Goal: Task Accomplishment & Management: Use online tool/utility

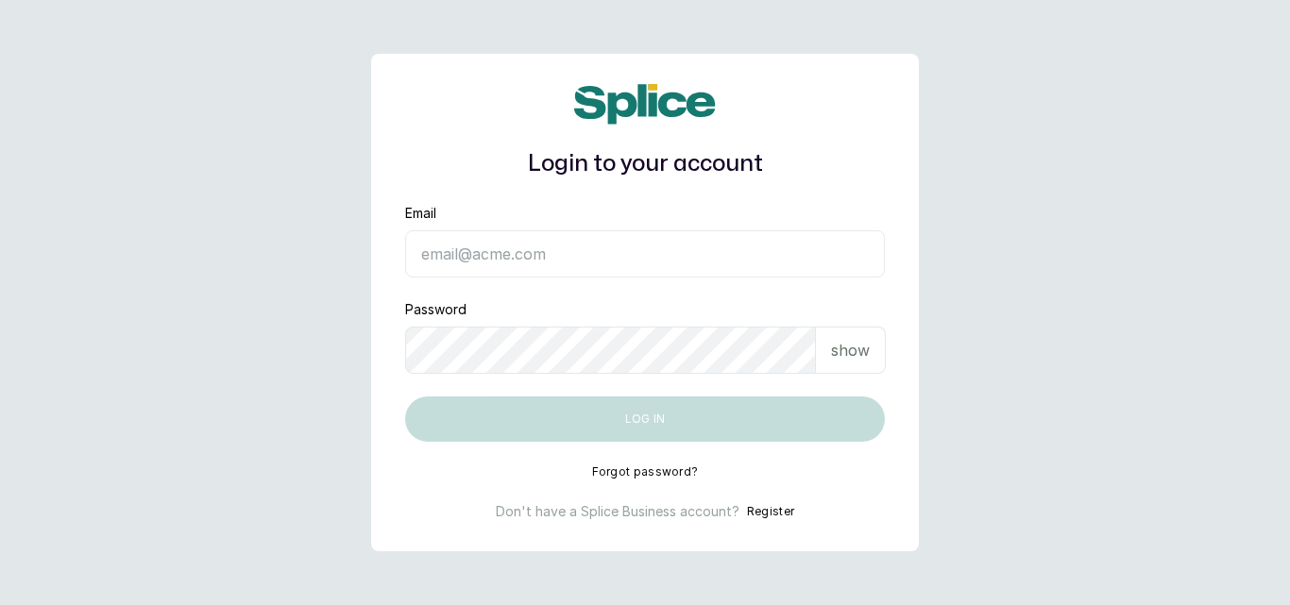
type input "[EMAIL_ADDRESS][DOMAIN_NAME]"
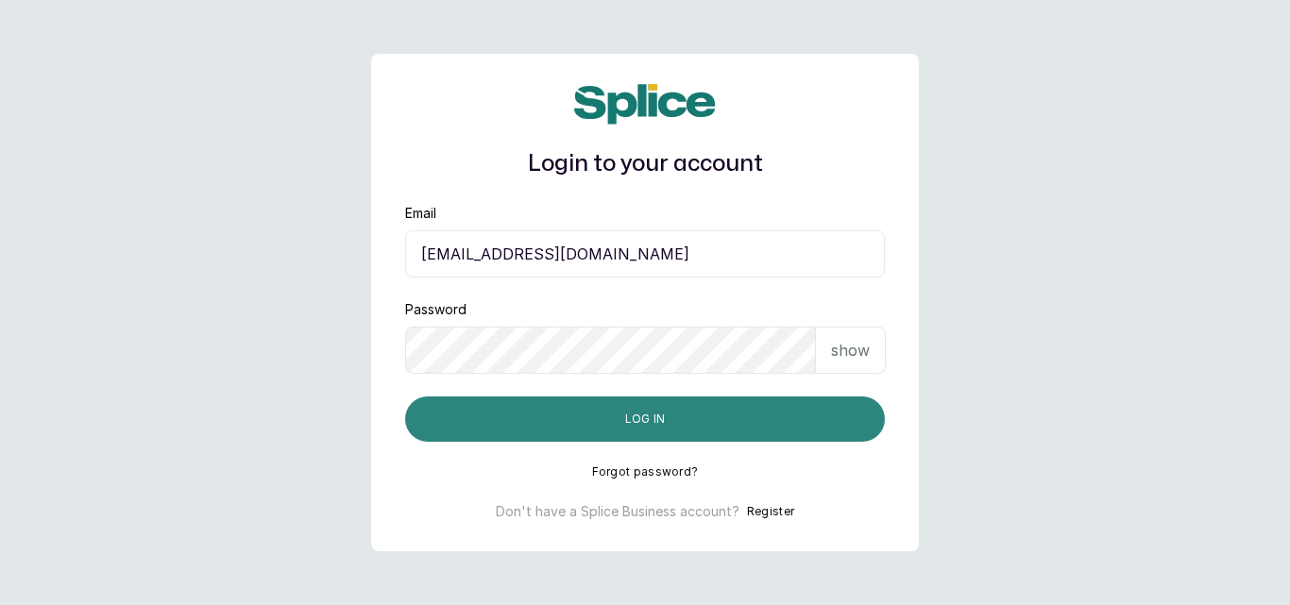
click at [599, 430] on button "Log in" at bounding box center [645, 419] width 480 height 45
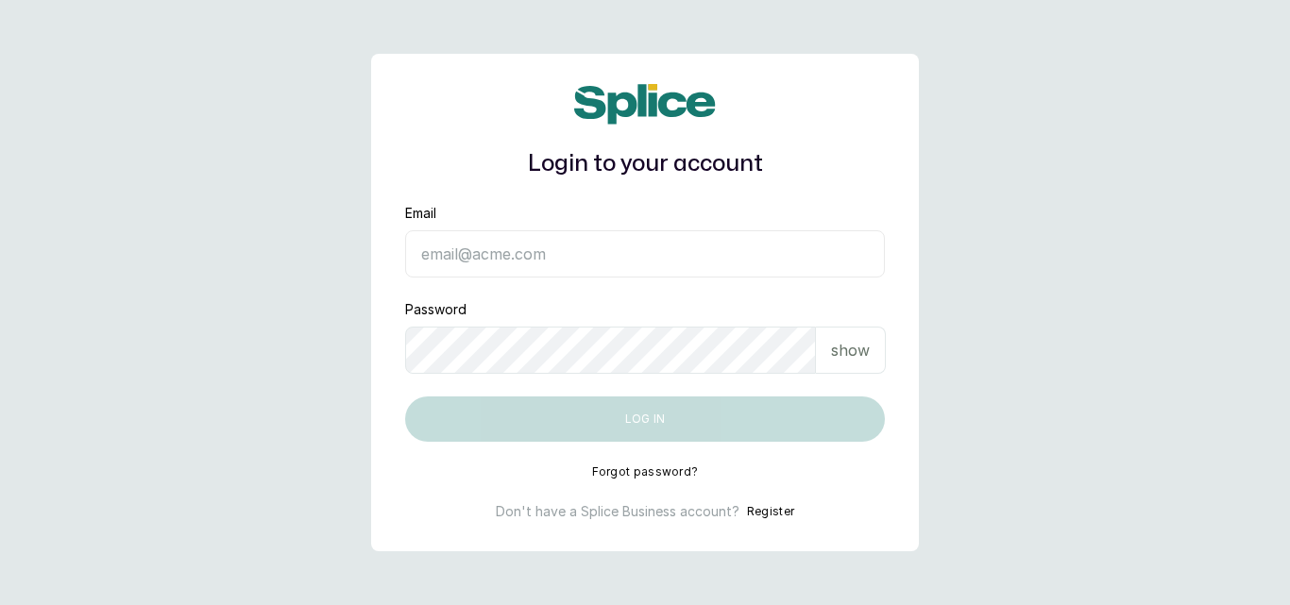
type input "[EMAIL_ADDRESS][DOMAIN_NAME]"
click at [644, 419] on button "Log in" at bounding box center [645, 419] width 480 height 45
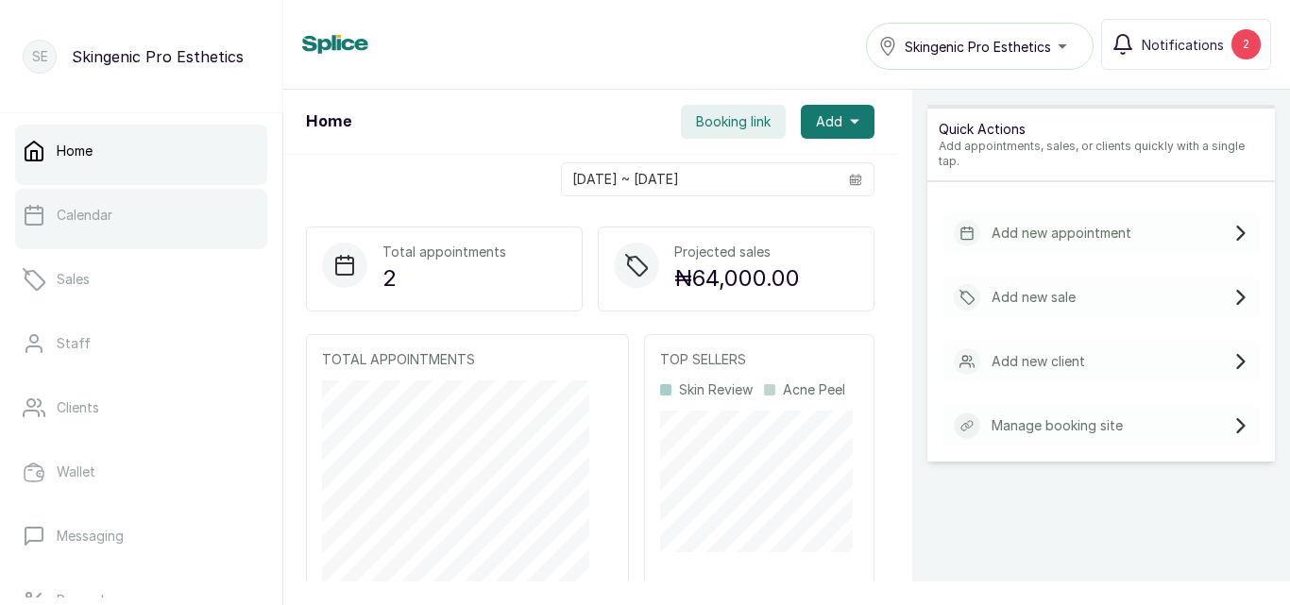
click at [138, 236] on link "Calendar" at bounding box center [141, 215] width 252 height 53
